Goal: Task Accomplishment & Management: Use online tool/utility

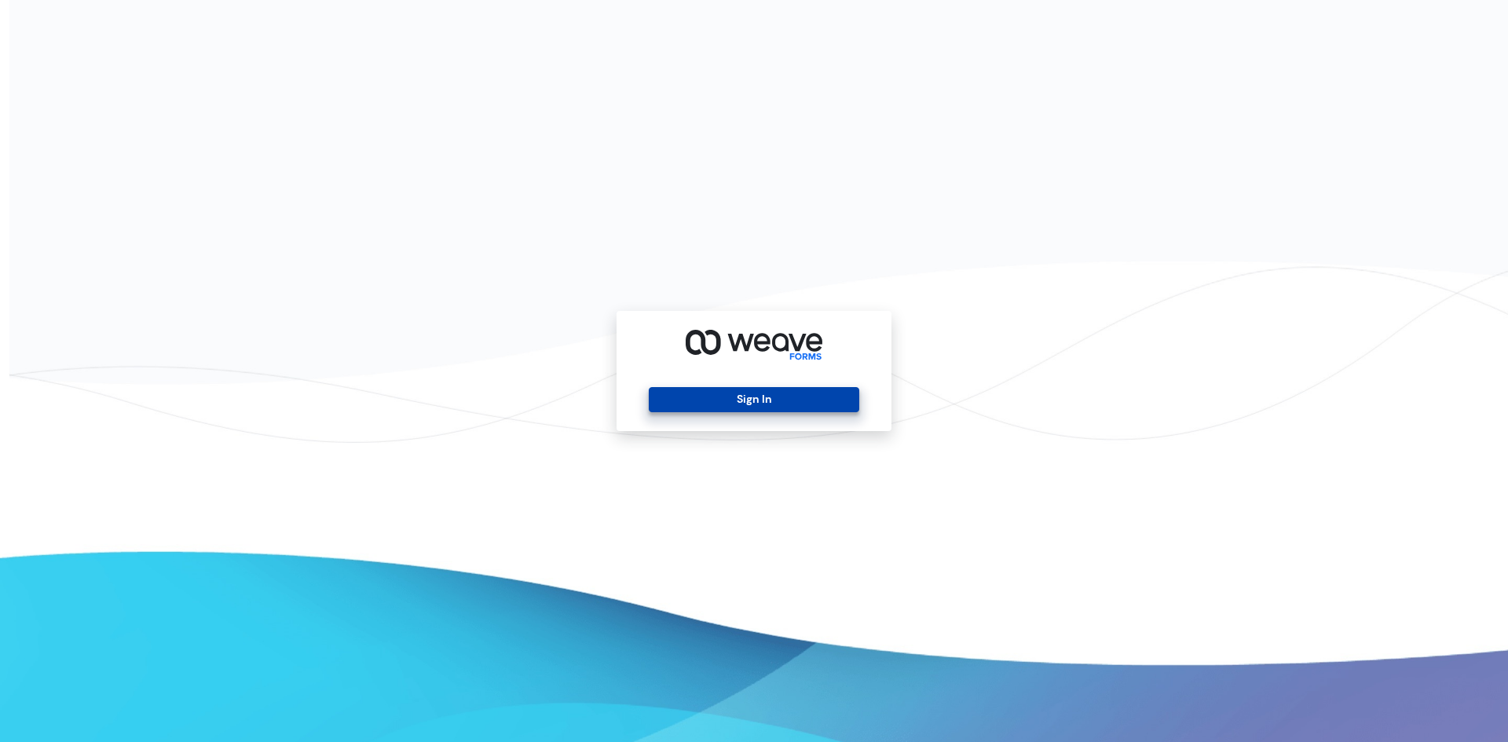
click at [668, 390] on button "Sign In" at bounding box center [754, 399] width 210 height 25
